Goal: Task Accomplishment & Management: Use online tool/utility

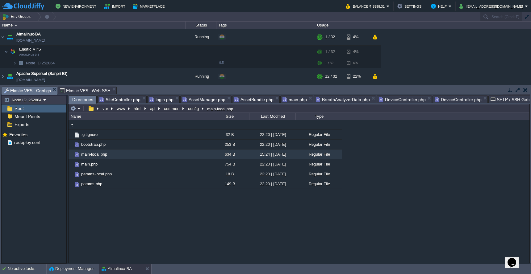
click at [385, 101] on span "DeviceController.php" at bounding box center [402, 99] width 47 height 7
click at [77, 100] on span "Directories" at bounding box center [82, 100] width 21 height 8
click at [153, 111] on button "api" at bounding box center [153, 109] width 8 height 6
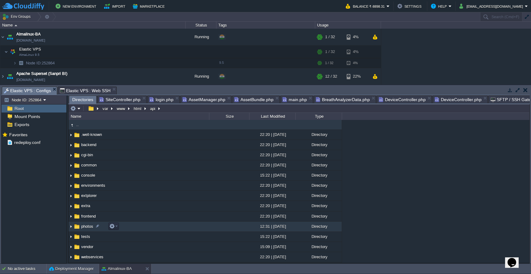
click at [146, 223] on td "photos" at bounding box center [138, 227] width 140 height 10
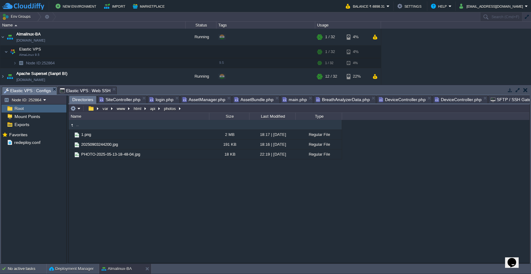
click at [396, 100] on span "DeviceController.php" at bounding box center [402, 99] width 47 height 7
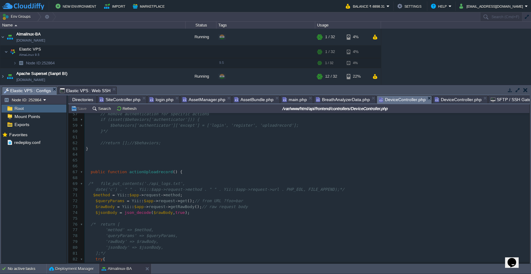
scroll to position [370, 0]
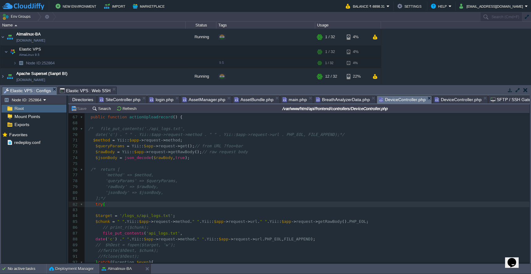
click at [328, 101] on span "BreathAnalyzerData.php" at bounding box center [343, 99] width 54 height 7
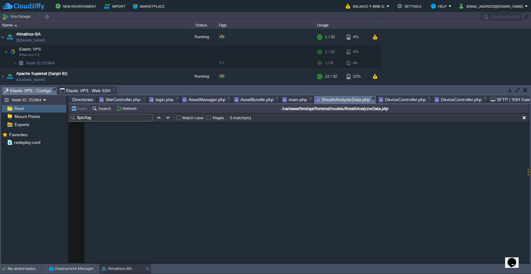
type textarea "$dta"
type textarea "ar"
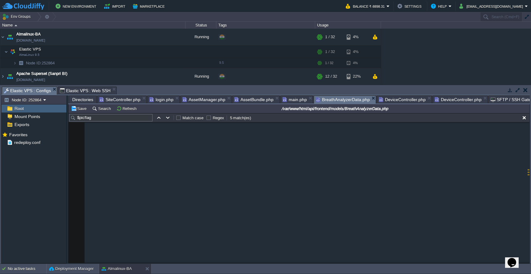
paste textarea "'"
type textarea "ta_file['']; //"
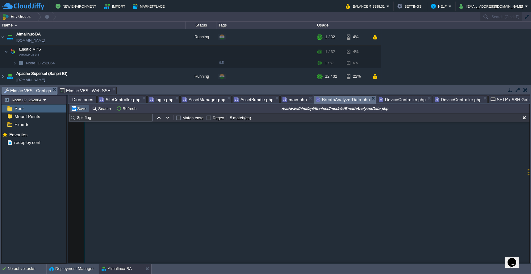
click at [80, 111] on button "Save" at bounding box center [79, 109] width 17 height 6
type textarea "componentlos"
type textarea "$data_file['"componentlos'];"
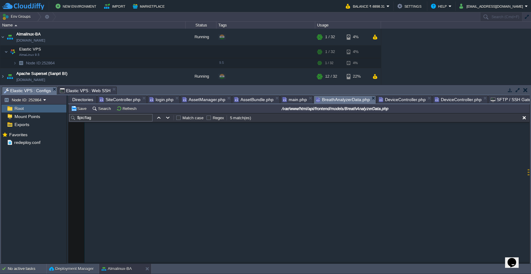
drag, startPoint x: 146, startPoint y: 202, endPoint x: 225, endPoint y: 201, distance: 78.4
paste textarea
type textarea "//"
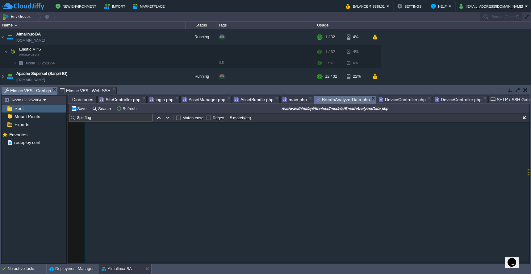
scroll to position [2, 2]
type textarea "s"
click at [81, 110] on button "Save" at bounding box center [79, 109] width 17 height 6
type textarea "componentloss"
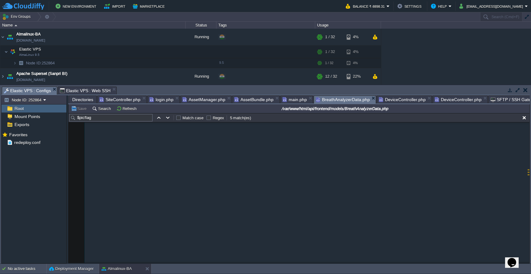
paste textarea
click at [81, 111] on button "Save" at bounding box center [79, 109] width 17 height 6
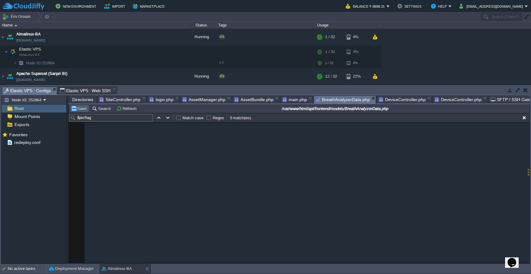
click at [81, 110] on button "Save" at bounding box center [79, 109] width 17 height 6
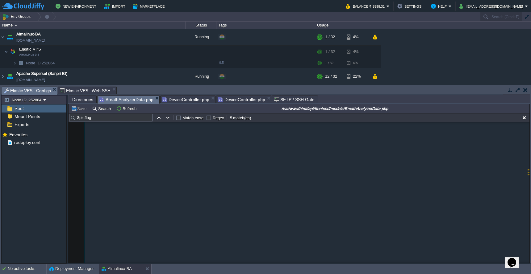
click at [193, 99] on span "DeviceController.php" at bounding box center [185, 99] width 47 height 7
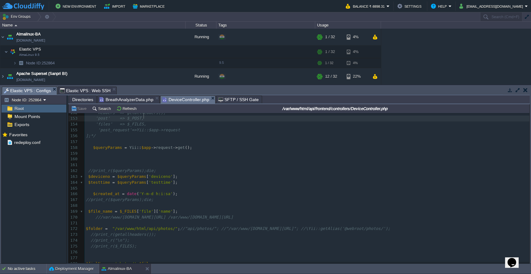
scroll to position [990, 0]
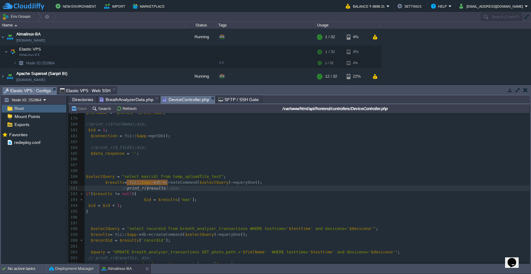
type textarea "print_r($results)"
drag, startPoint x: 127, startPoint y: 184, endPoint x: 170, endPoint y: 183, distance: 43.5
click at [110, 244] on pre at bounding box center [307, 247] width 445 height 6
paste textarea ";"
type textarea ";"
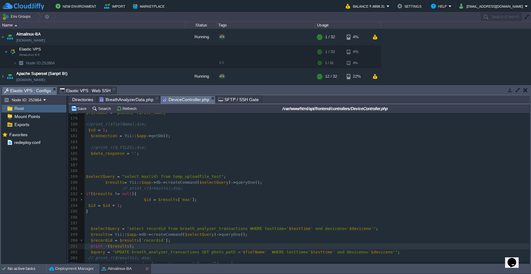
click at [103, 224] on div "xxxxxxxxxx /* public function beforeAction($action) 169 $file_name = $_FILES [ …" at bounding box center [307, 194] width 445 height 273
type textarea "$selectQuery"
click at [120, 240] on div "xxxxxxxxxx /* public function beforeAction($action) 169 $file_name = $_FILES [ …" at bounding box center [307, 194] width 445 height 273
type textarea "$results"
paste textarea
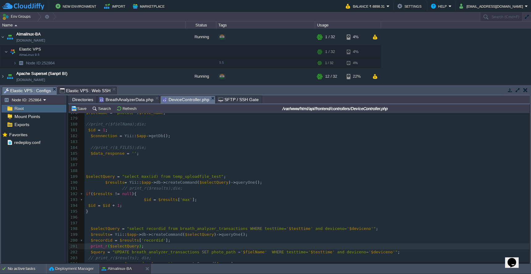
click at [180, 238] on pre "$recordid = $results [ 'recordid' ];" at bounding box center [307, 241] width 445 height 6
click at [78, 108] on button "Save" at bounding box center [79, 109] width 17 height 6
click at [237, 238] on pre "$recordid = $results [ 'recordid' ];" at bounding box center [307, 241] width 445 height 6
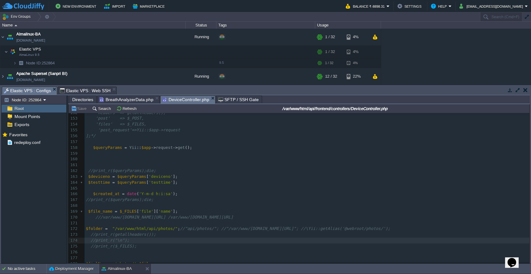
click at [78, 98] on span "Directories" at bounding box center [82, 99] width 21 height 7
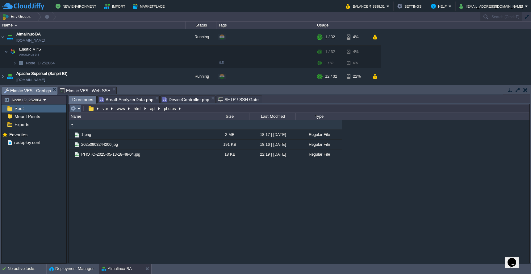
click at [77, 110] on em at bounding box center [75, 109] width 10 height 6
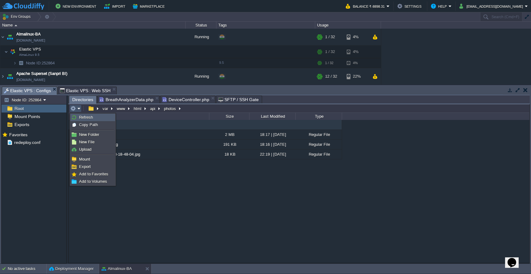
click at [79, 115] on link "Refresh" at bounding box center [93, 117] width 44 height 7
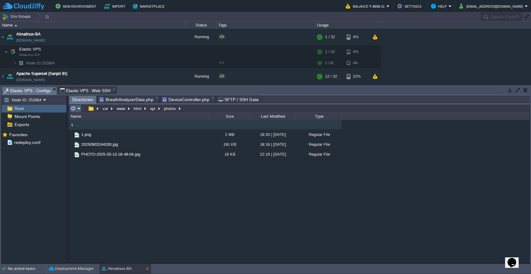
click at [79, 109] on em at bounding box center [75, 109] width 10 height 6
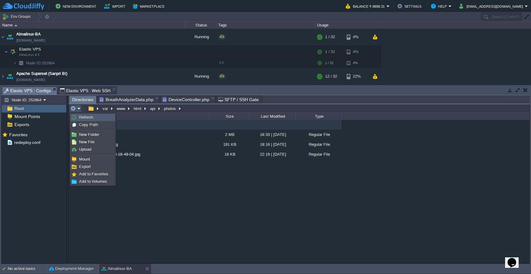
click at [81, 114] on link "Refresh" at bounding box center [93, 117] width 44 height 7
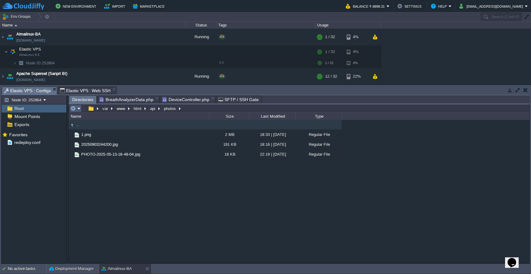
click at [75, 109] on button "button" at bounding box center [73, 109] width 6 height 6
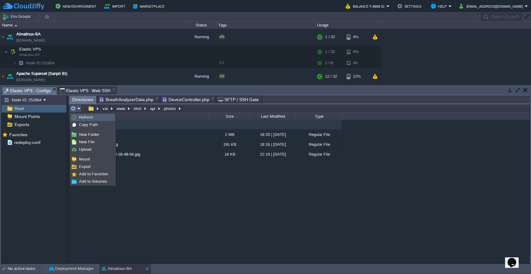
click at [79, 118] on link "Refresh" at bounding box center [93, 117] width 44 height 7
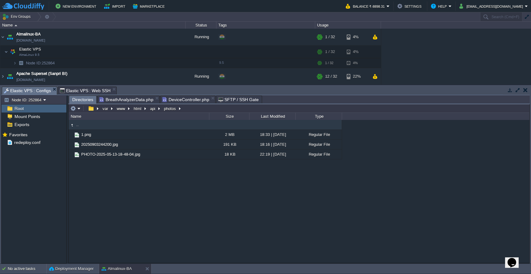
click at [180, 102] on span "DeviceController.php" at bounding box center [185, 99] width 47 height 7
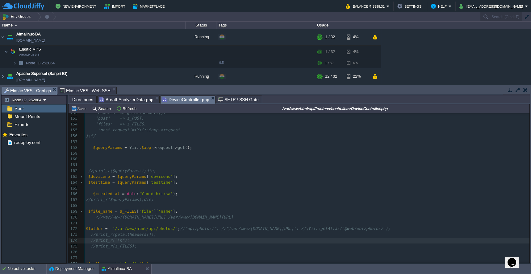
click at [248, 250] on pre at bounding box center [307, 253] width 445 height 6
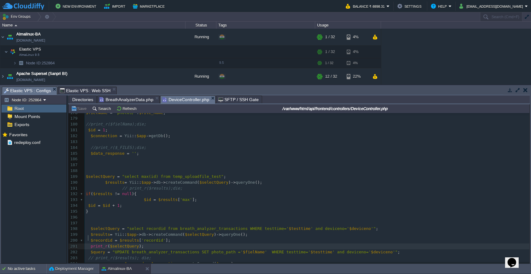
click at [89, 238] on div "xxxxxxxxxx $query = "UPDATE breath_analyzer_transactions SET photo_path =' $fie…" at bounding box center [307, 194] width 445 height 273
type textarea "//"
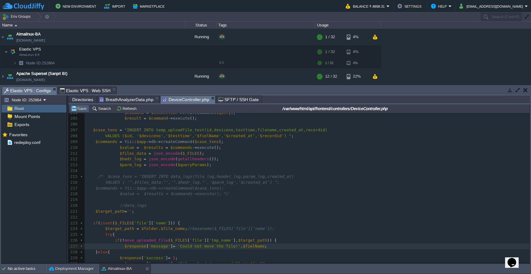
click at [80, 109] on button "Save" at bounding box center [79, 109] width 17 height 6
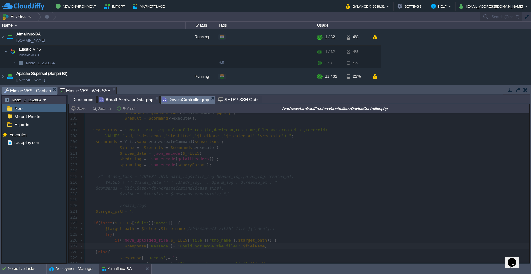
click at [261, 190] on div at bounding box center [298, 188] width 461 height 150
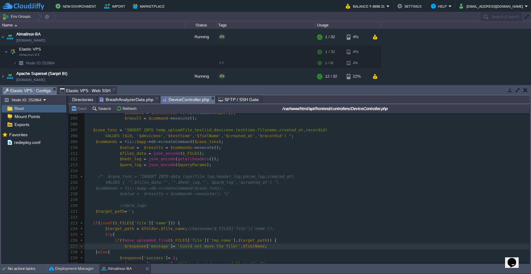
click at [278, 209] on pre "$target_path = '' ;" at bounding box center [307, 212] width 445 height 6
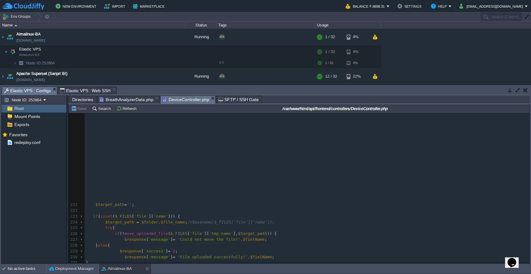
scroll to position [1279, 0]
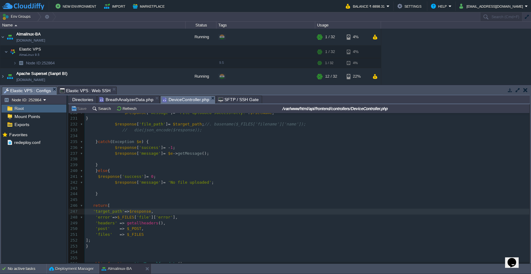
click at [109, 209] on span "'target_path'" at bounding box center [108, 211] width 31 height 5
type textarea "target_path"
click at [279, 197] on pre at bounding box center [307, 200] width 445 height 6
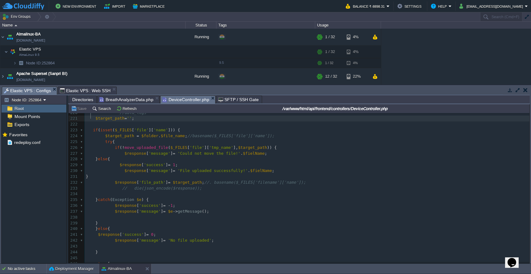
scroll to position [1218, 0]
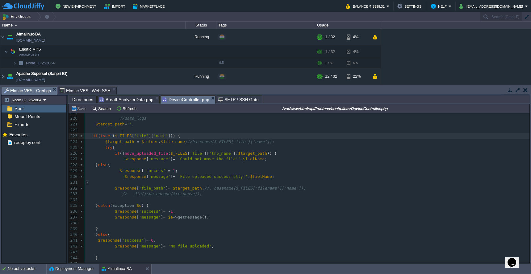
click at [122, 134] on span "$_FILES" at bounding box center [123, 136] width 17 height 5
type textarea "$_FILES"
click at [179, 127] on pre at bounding box center [307, 130] width 445 height 6
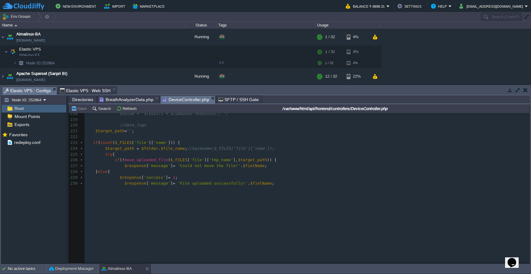
scroll to position [1073, 0]
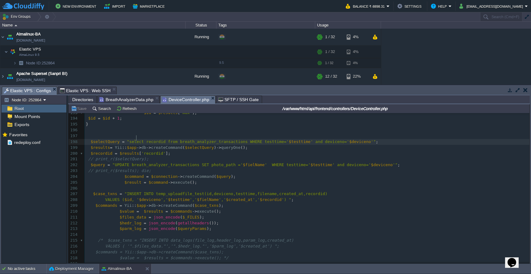
click at [137, 138] on div "xxxxxxxxxx 184 //print_r($_FILES);die; 185 $data_response = '' ; 186 187 188 18…" at bounding box center [307, 194] width 445 height 273
click at [137, 139] on span ""select recordid from breath_analyzer_transactions WHERE testtime='" at bounding box center [208, 141] width 162 height 5
type textarea "select recordid"
click at [273, 226] on pre "$parm_log = json_encode ( $queryParams );" at bounding box center [307, 229] width 445 height 6
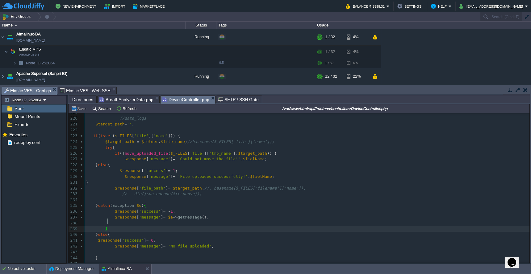
scroll to position [1362, 0]
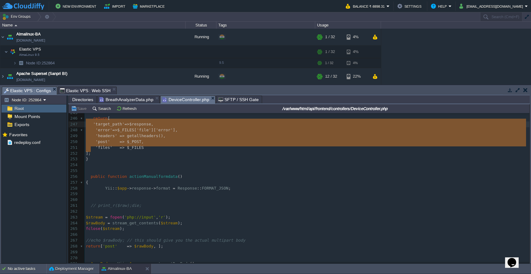
type textarea "return [ 'target_path'=>$response, 'error'=>$_FILES['file']['error'], 'headers'…"
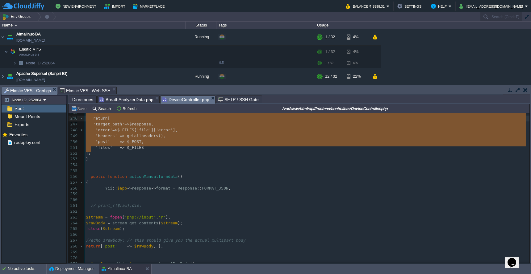
drag, startPoint x: 93, startPoint y: 150, endPoint x: 86, endPoint y: 119, distance: 31.7
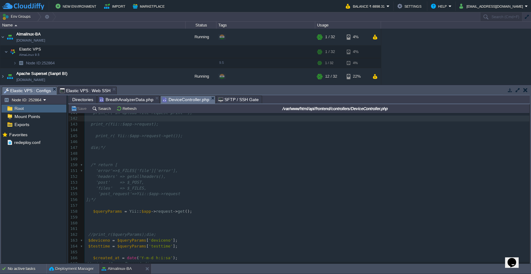
scroll to position [640, 0]
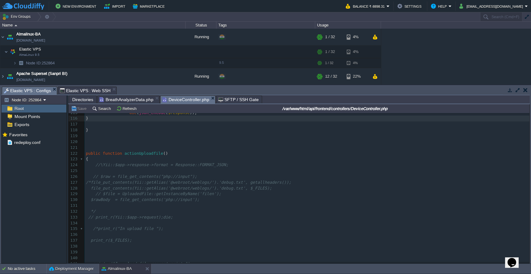
click at [141, 162] on pre "//\Yii::$app->response->format = Response::FORMAT_JSON;" at bounding box center [307, 165] width 445 height 6
paste textarea "'target_path'=>$response,"
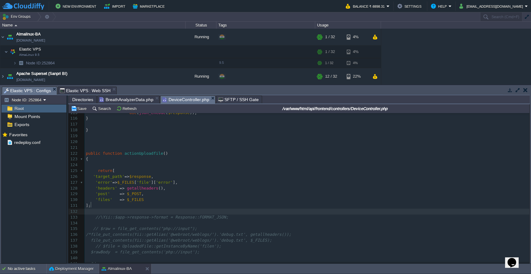
click at [93, 171] on div "xxxxxxxxxx } 106 if ( $insert ) { 107 $response [ 'success' ] = 1 ; 108 $respon…" at bounding box center [307, 221] width 445 height 326
type textarea "'target_path'=>$response,"
click at [79, 109] on button "Save" at bounding box center [79, 109] width 17 height 6
click at [184, 174] on pre "'error' => $_FILES [ 'file' ][ 'error' ]," at bounding box center [307, 177] width 445 height 6
type textarea "'error'=>$_FILES['file']['error'],"
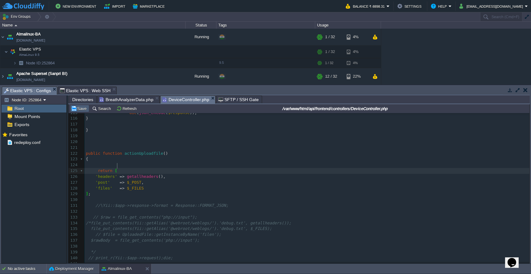
click at [78, 111] on button "Save" at bounding box center [79, 109] width 17 height 6
click at [295, 162] on pre at bounding box center [307, 165] width 445 height 6
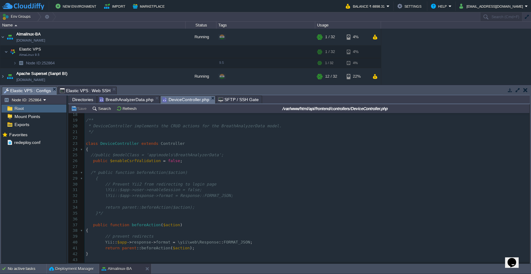
scroll to position [112, 0]
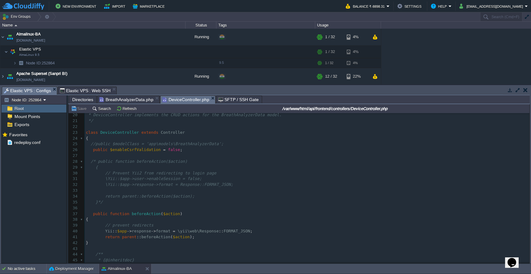
click at [272, 223] on pre "// prevent redirects" at bounding box center [307, 226] width 445 height 6
click at [81, 110] on button "Save" at bounding box center [79, 109] width 17 height 6
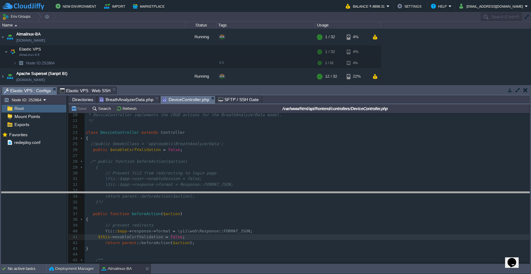
drag, startPoint x: 146, startPoint y: 88, endPoint x: 156, endPoint y: 193, distance: 105.7
click at [156, 193] on body "New Environment Import Marketplace Bonus ₹0.00 Upgrade Account Balance ₹-8898.3…" at bounding box center [265, 137] width 531 height 274
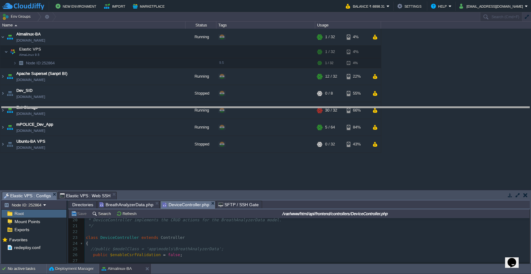
drag, startPoint x: 159, startPoint y: 192, endPoint x: 160, endPoint y: 96, distance: 95.7
click at [160, 96] on body "New Environment Import Marketplace Bonus ₹0.00 Upgrade Account Balance ₹-8898.3…" at bounding box center [265, 137] width 531 height 274
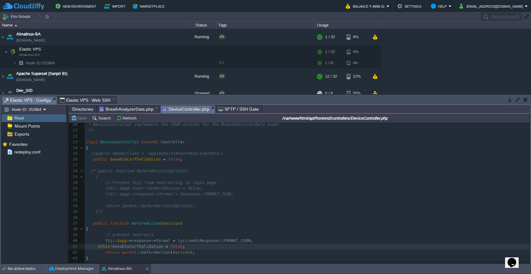
click at [82, 110] on span "Directories" at bounding box center [82, 109] width 21 height 7
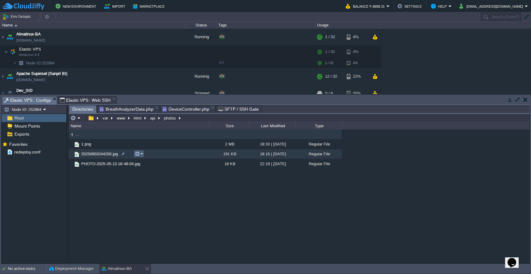
click at [139, 156] on button "button" at bounding box center [138, 154] width 6 height 6
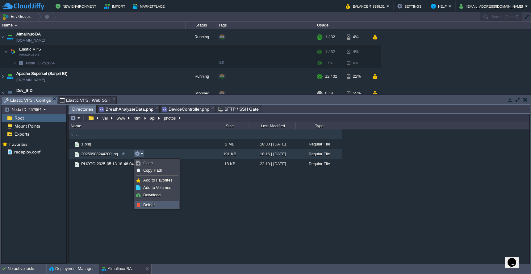
click at [161, 207] on link "Delete" at bounding box center [157, 205] width 44 height 7
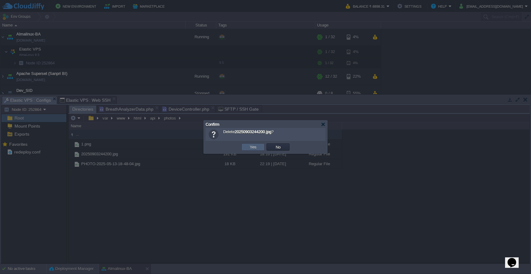
click at [251, 150] on button "Yes" at bounding box center [253, 147] width 10 height 6
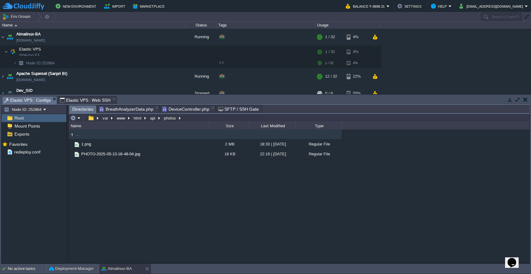
click at [185, 111] on span "DeviceController.php" at bounding box center [185, 109] width 47 height 7
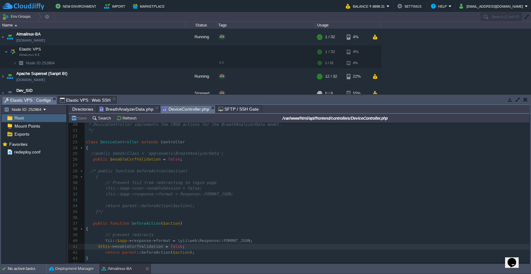
click at [238, 215] on pre at bounding box center [307, 218] width 445 height 6
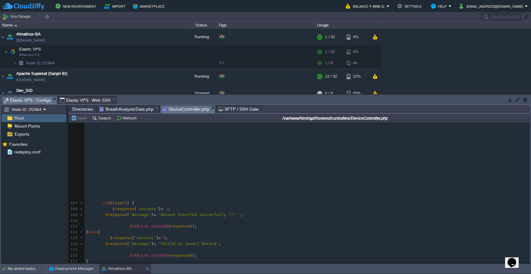
scroll to position [645, 0]
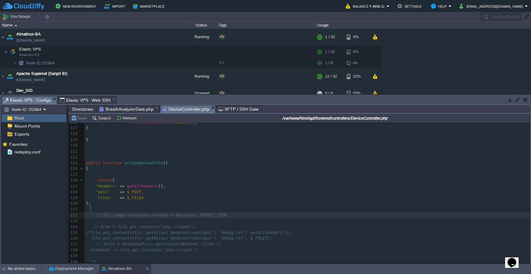
click at [110, 184] on span "'headers'" at bounding box center [106, 186] width 22 height 5
type textarea "headers"
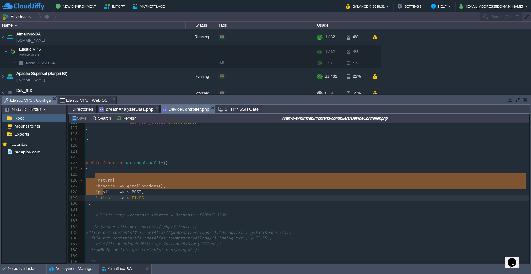
type textarea "return [ 'headers' => getallheaders(), 'post' => $_POST, 'files' => $_FILES ];"
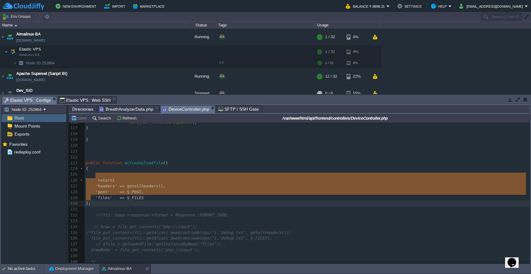
drag, startPoint x: 96, startPoint y: 176, endPoint x: 102, endPoint y: 196, distance: 20.9
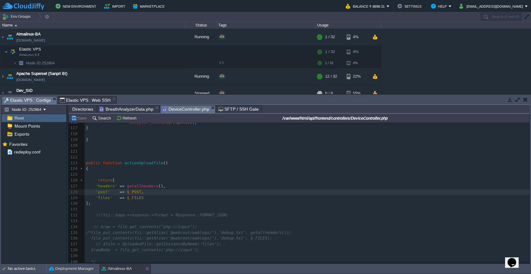
click at [93, 175] on div "xxxxxxxxxx //\Yii::$app->response->format = Response::FORMAT_JSON; 107 if ( $in…" at bounding box center [307, 198] width 445 height 262
type textarea "/*"
click at [95, 201] on pre "];" at bounding box center [307, 204] width 445 height 6
type textarea "*/"
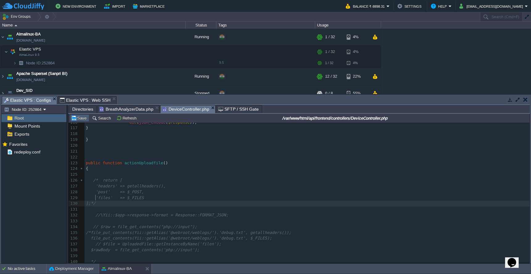
click at [83, 120] on button "Save" at bounding box center [79, 118] width 17 height 6
click at [180, 184] on pre "'headers' => getallheaders()," at bounding box center [307, 187] width 445 height 6
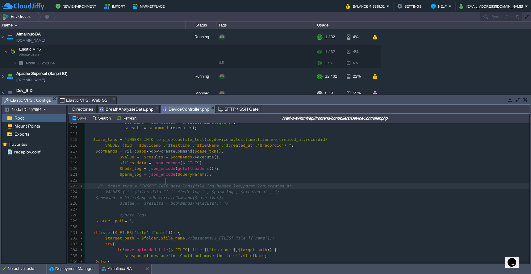
scroll to position [1312, 0]
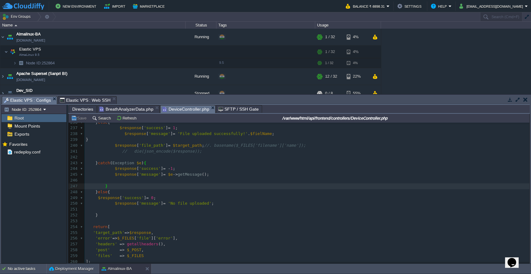
click at [77, 108] on span "Directories" at bounding box center [82, 109] width 21 height 7
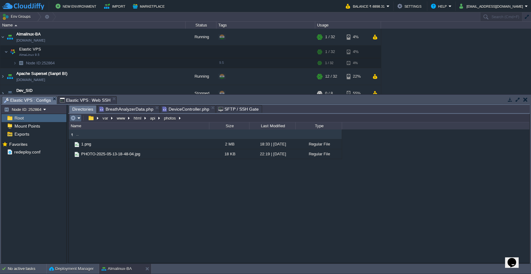
click at [75, 121] on button "button" at bounding box center [73, 118] width 6 height 6
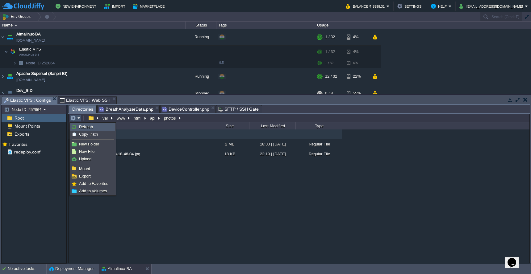
click at [81, 129] on span "Refresh" at bounding box center [86, 127] width 14 height 5
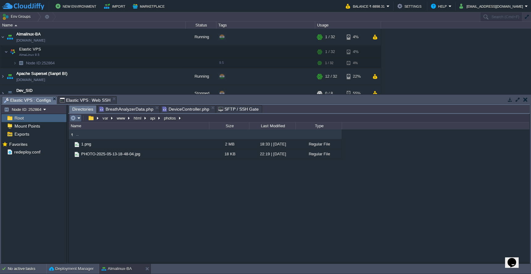
click at [79, 119] on em at bounding box center [75, 118] width 10 height 6
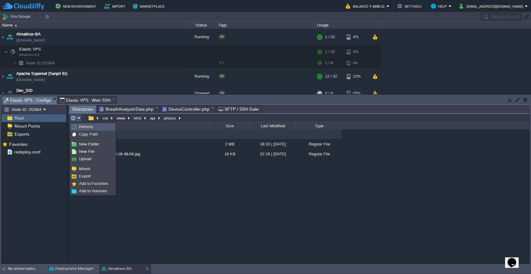
click at [79, 126] on span "Refresh" at bounding box center [86, 127] width 14 height 5
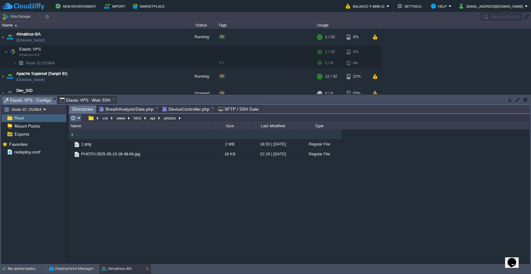
click at [78, 118] on em at bounding box center [75, 118] width 10 height 6
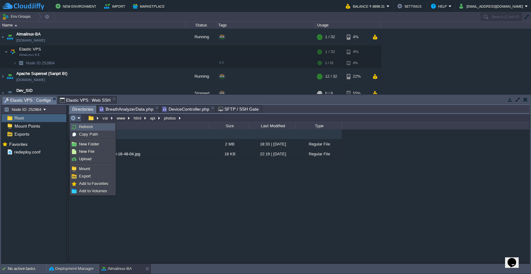
click at [78, 126] on link "Refresh" at bounding box center [93, 127] width 44 height 7
